Goal: Task Accomplishment & Management: Manage account settings

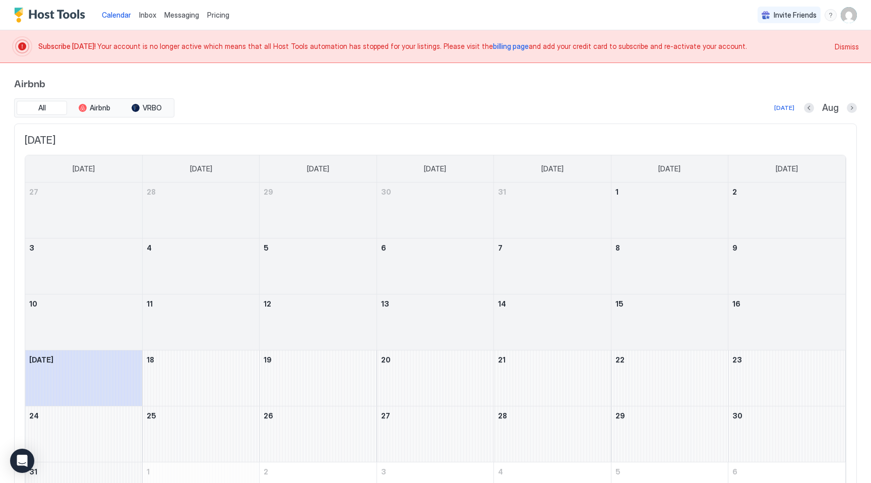
click at [493, 49] on span "billing page" at bounding box center [511, 46] width 36 height 9
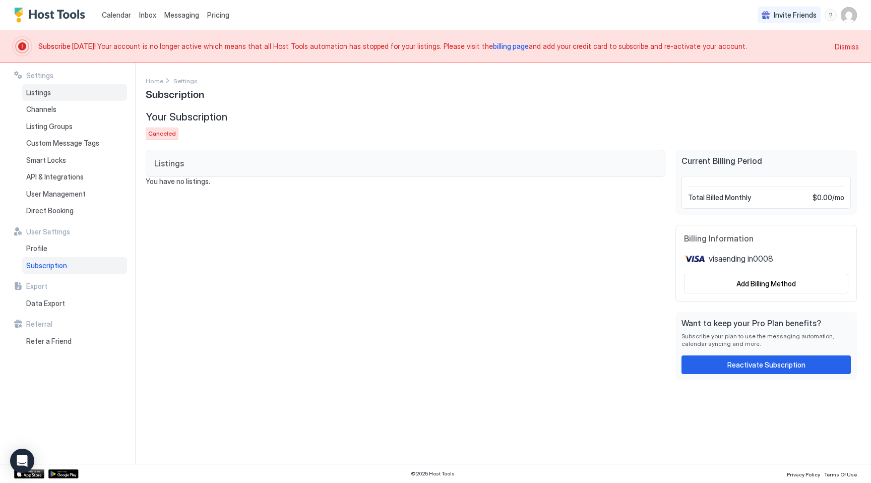
click at [28, 98] on div "Listings" at bounding box center [74, 92] width 105 height 17
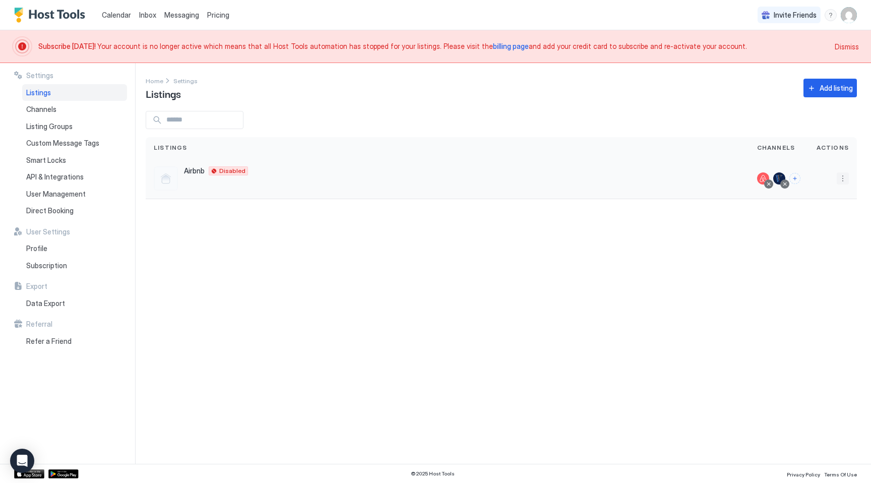
click at [841, 180] on button "More options" at bounding box center [843, 178] width 12 height 12
click at [813, 226] on span "Listing Settings" at bounding box center [819, 225] width 45 height 8
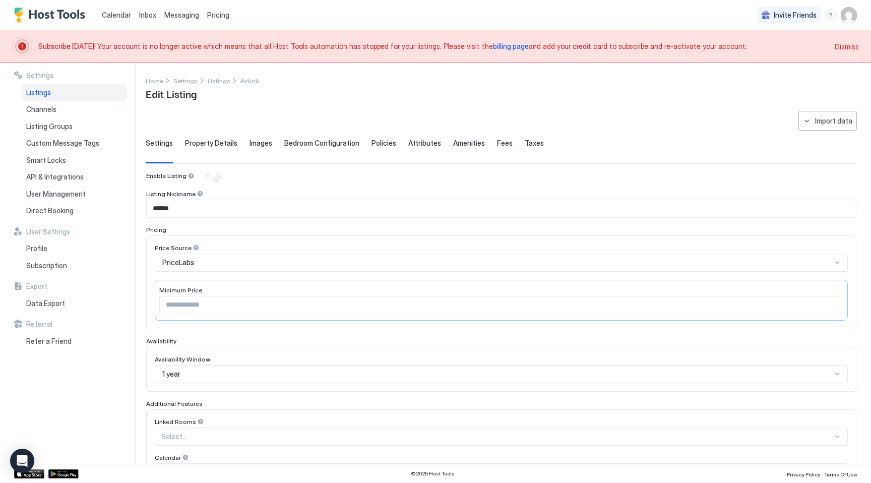
scroll to position [175, 0]
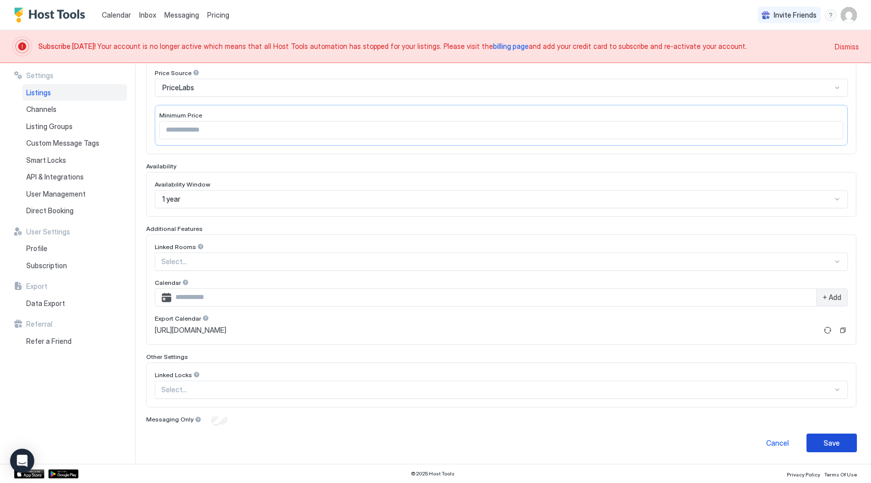
click at [826, 446] on div "Save" at bounding box center [832, 443] width 16 height 11
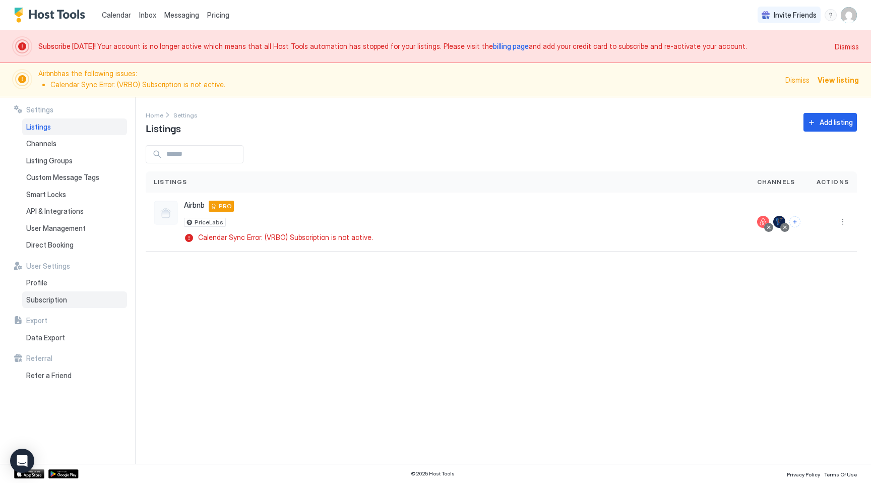
click at [57, 298] on span "Subscription" at bounding box center [46, 299] width 41 height 9
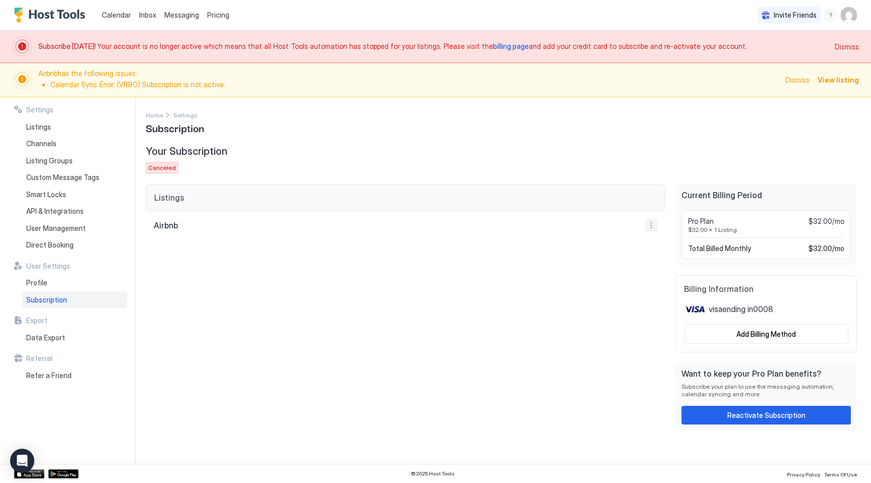
click at [652, 226] on button "More options" at bounding box center [651, 225] width 12 height 12
click at [543, 413] on div at bounding box center [435, 241] width 871 height 483
